Goal: Transaction & Acquisition: Purchase product/service

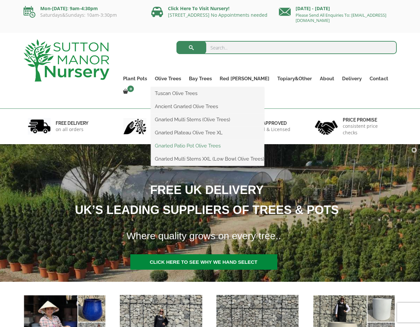
click at [195, 141] on link "Gnarled Patio Pot Olive Trees" at bounding box center [207, 146] width 113 height 10
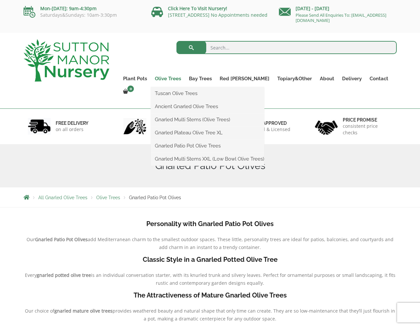
click at [174, 78] on link "Olive Trees" at bounding box center [168, 78] width 34 height 9
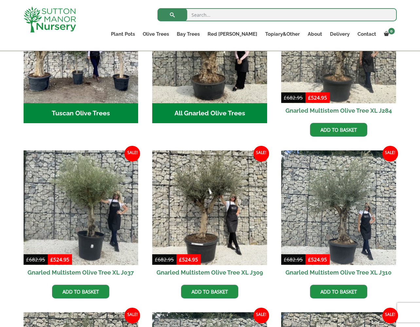
scroll to position [301, 0]
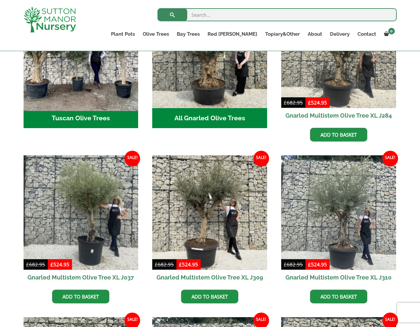
click at [68, 89] on img "Visit product category Tuscan Olive Trees" at bounding box center [81, 50] width 120 height 120
